Goal: Transaction & Acquisition: Purchase product/service

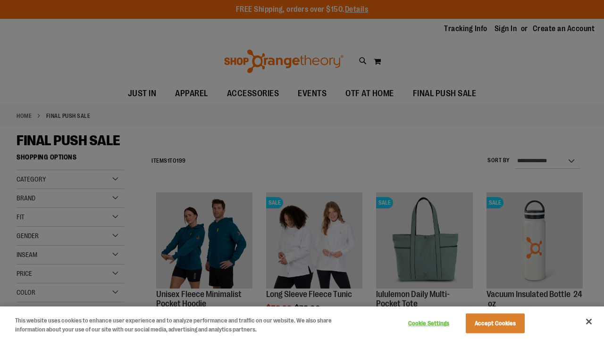
click at [377, 204] on button "Accept Cookies" at bounding box center [494, 324] width 59 height 20
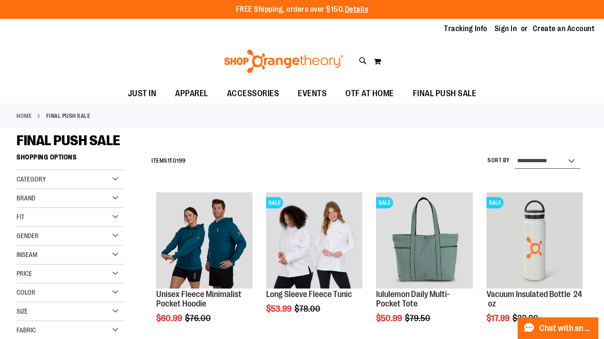
select select "*********"
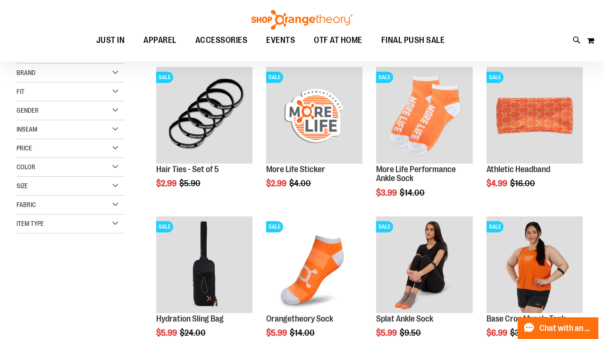
scroll to position [121, 0]
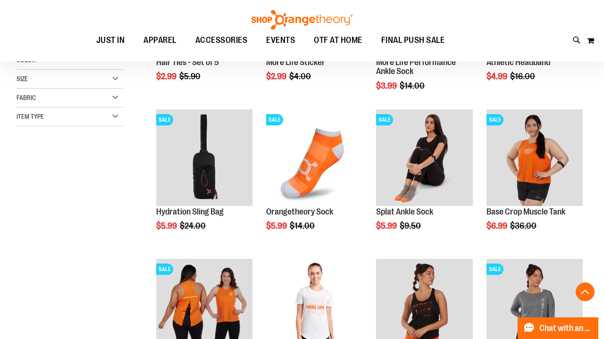
scroll to position [233, 0]
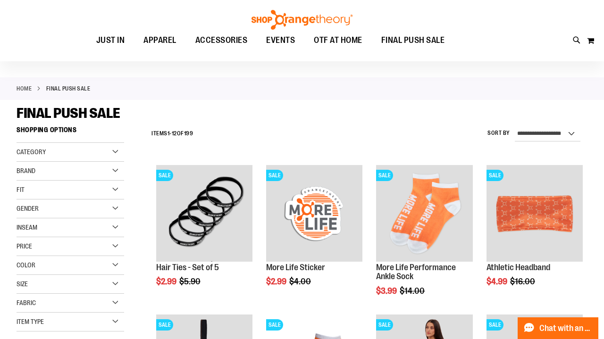
scroll to position [37, 0]
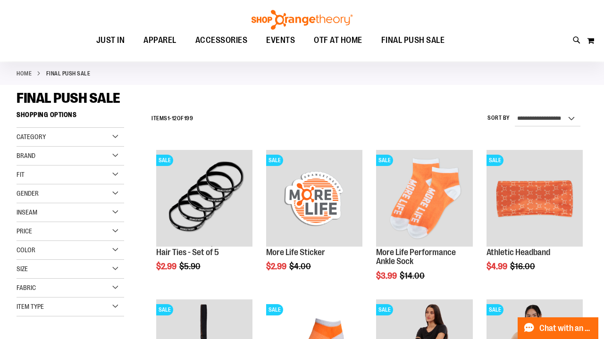
click at [113, 204] on div "Size" at bounding box center [71, 269] width 108 height 19
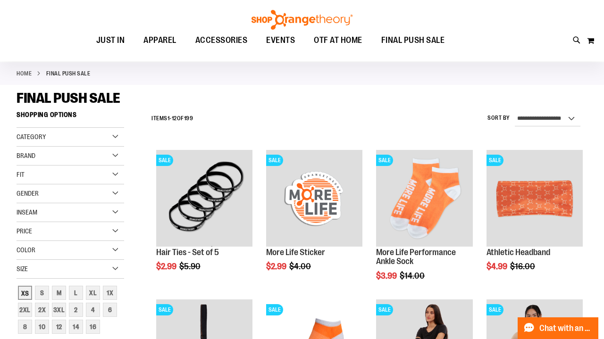
click at [26, 204] on div "XS" at bounding box center [25, 293] width 14 height 14
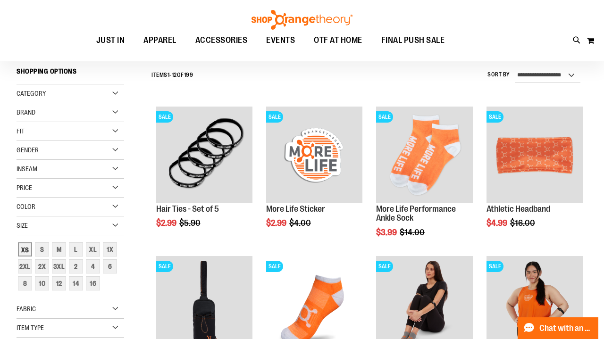
scroll to position [82, 0]
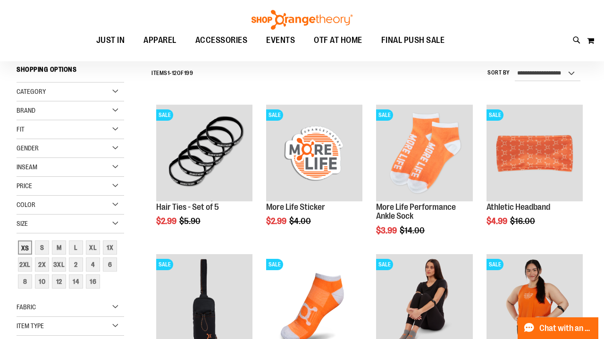
click at [21, 204] on div "XS" at bounding box center [25, 248] width 14 height 14
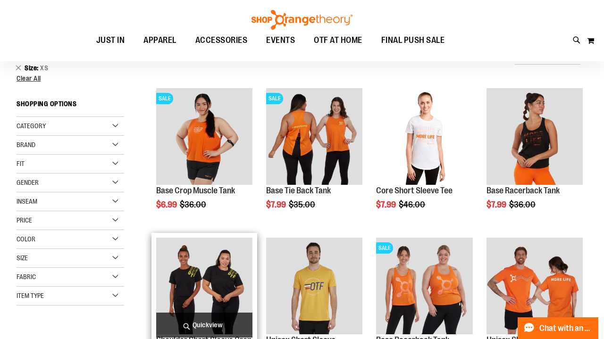
scroll to position [97, 0]
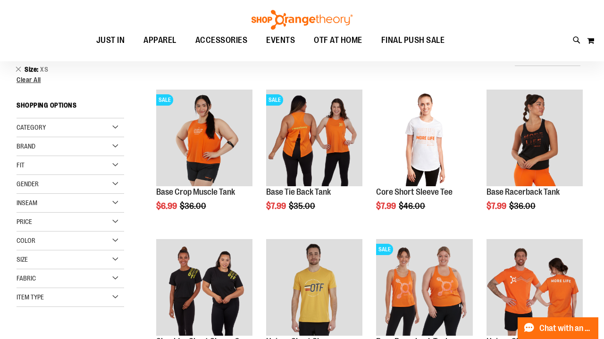
click at [116, 182] on div "Gender" at bounding box center [71, 184] width 108 height 19
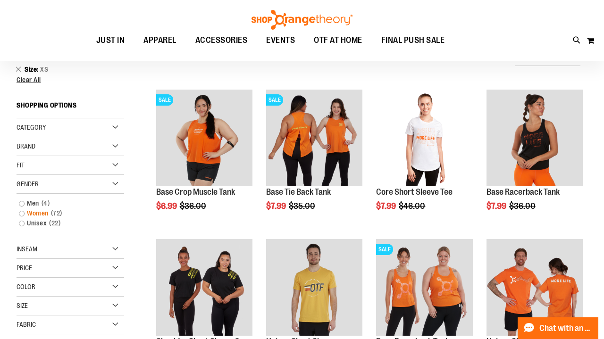
click at [25, 204] on link "Women 72 items" at bounding box center [65, 213] width 103 height 10
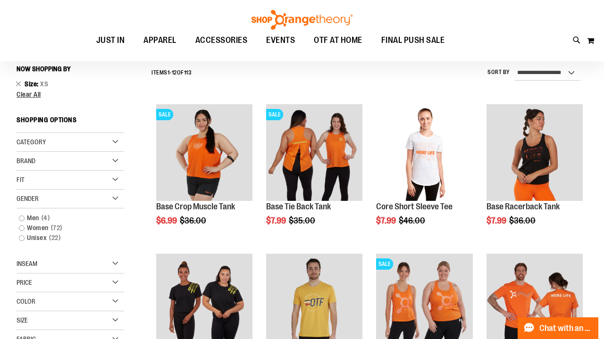
scroll to position [82, 0]
click at [22, 204] on link "Women 72 items" at bounding box center [65, 229] width 103 height 10
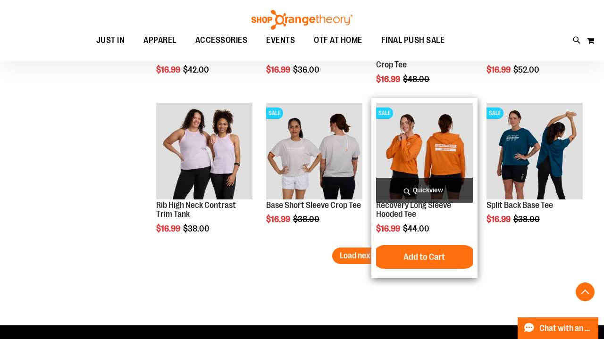
scroll to position [1280, 0]
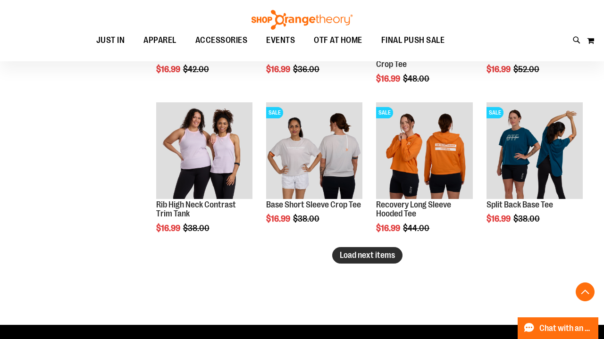
click at [377, 204] on span "Load next items" at bounding box center [367, 254] width 55 height 9
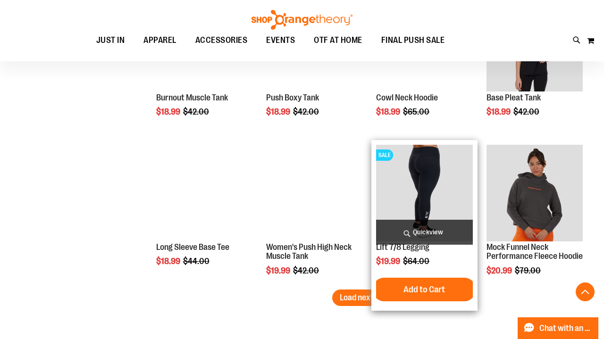
scroll to position [1725, 0]
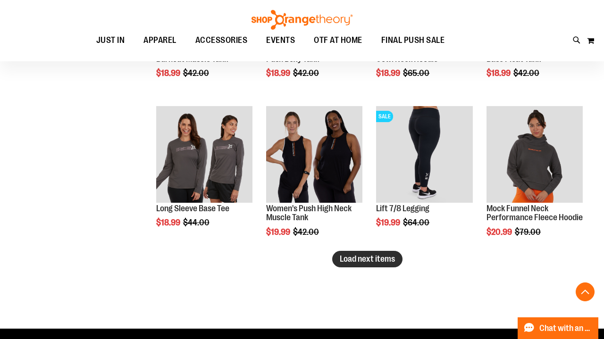
click at [366, 204] on span "Load next items" at bounding box center [367, 258] width 55 height 9
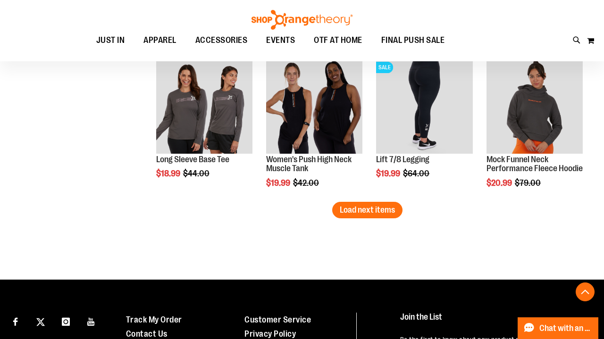
scroll to position [1775, 0]
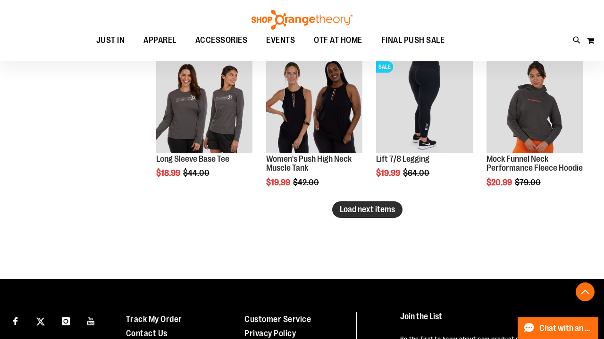
click at [361, 204] on span "Load next items" at bounding box center [367, 209] width 55 height 9
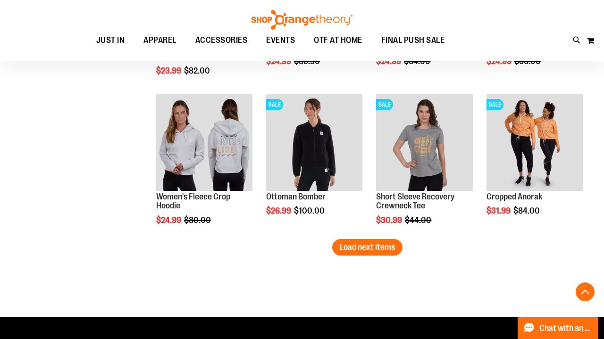
scroll to position [2175, 0]
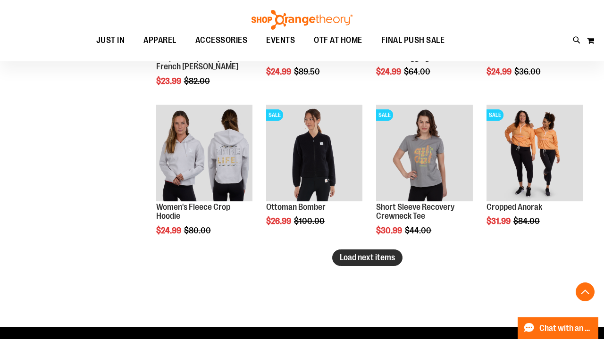
click at [366, 204] on span "Load next items" at bounding box center [367, 257] width 55 height 9
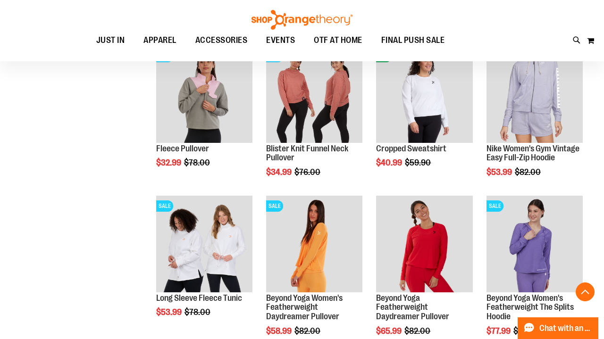
scroll to position [2423, 0]
